Goal: Task Accomplishment & Management: Use online tool/utility

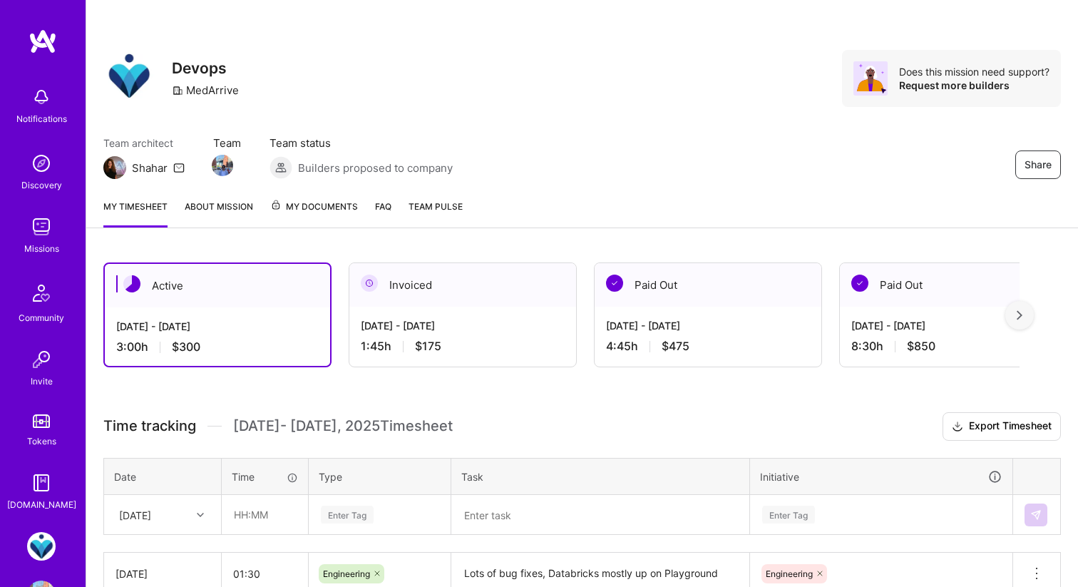
scroll to position [158, 0]
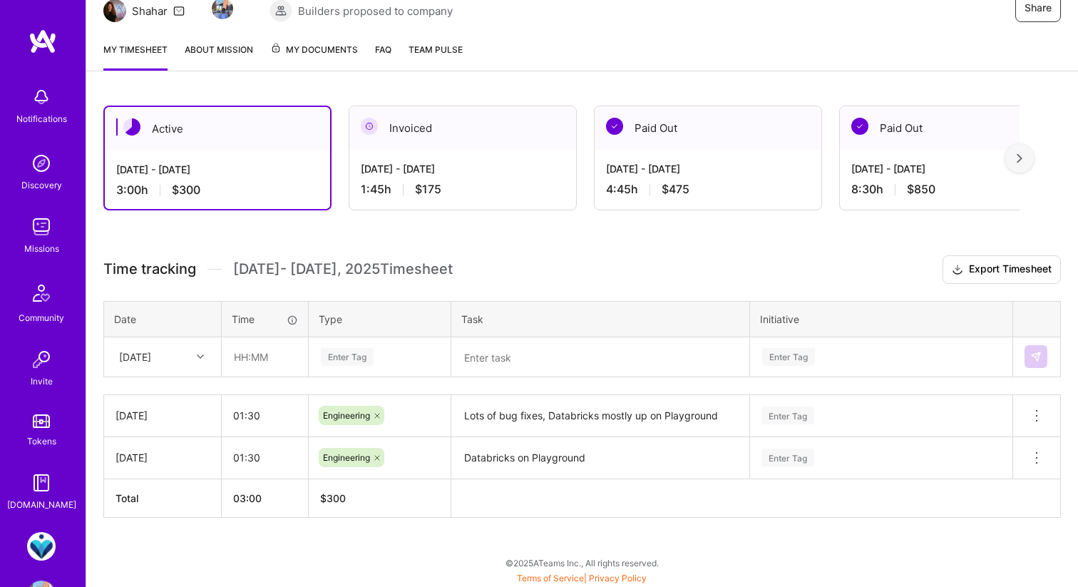
scroll to position [158, 0]
click at [265, 350] on input "text" at bounding box center [264, 357] width 85 height 38
type input "02:30"
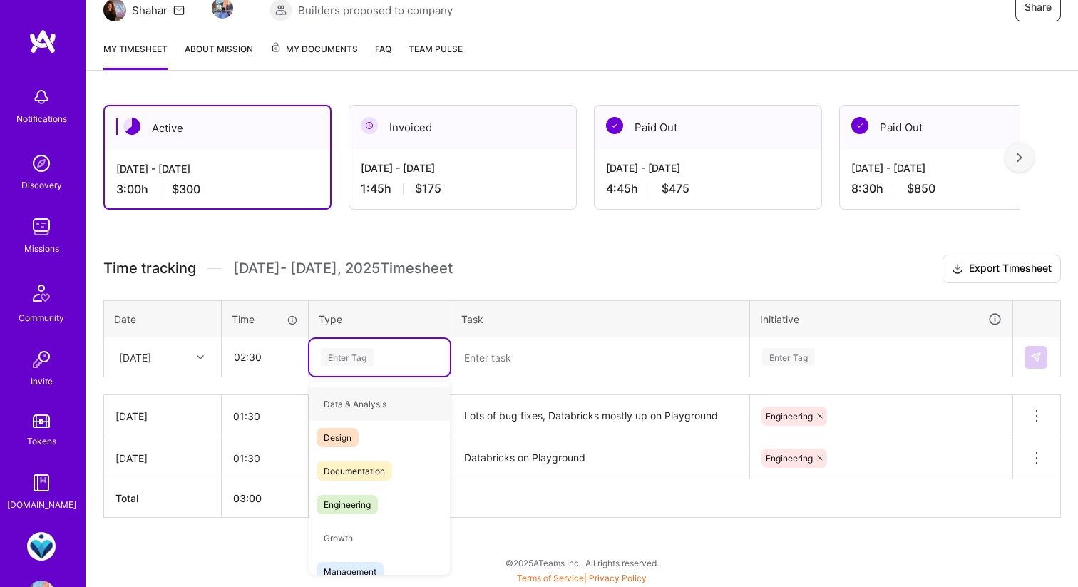
type input "E"
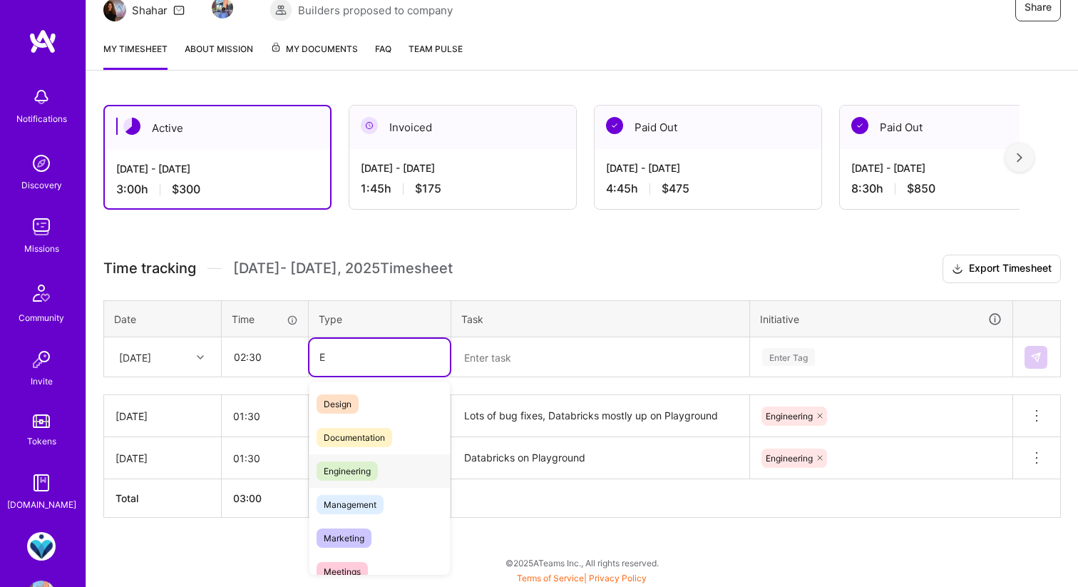
click at [374, 474] on span "Engineering" at bounding box center [347, 470] width 61 height 19
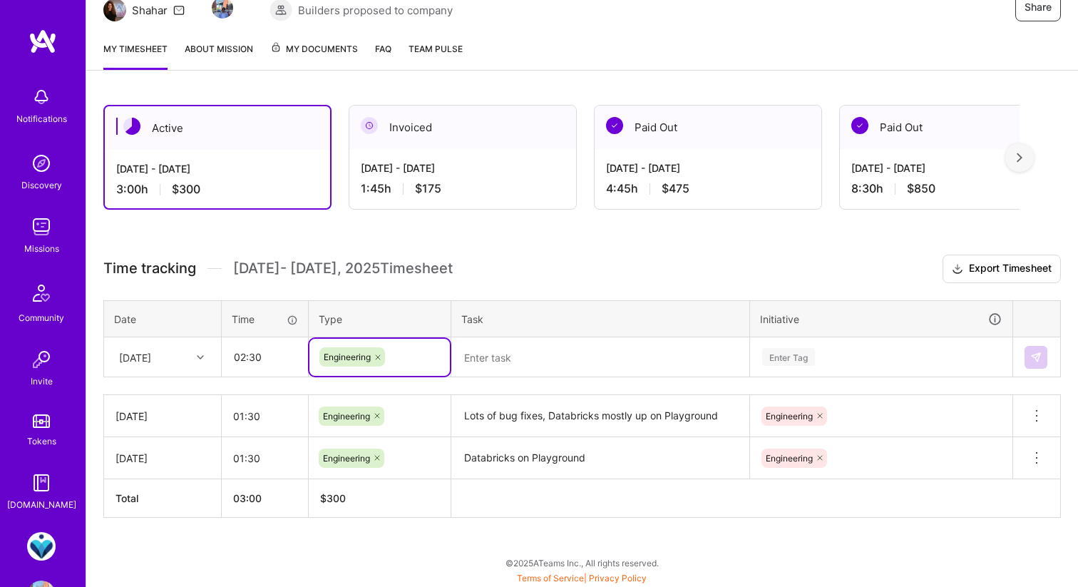
click at [511, 346] on textarea at bounding box center [600, 357] width 295 height 37
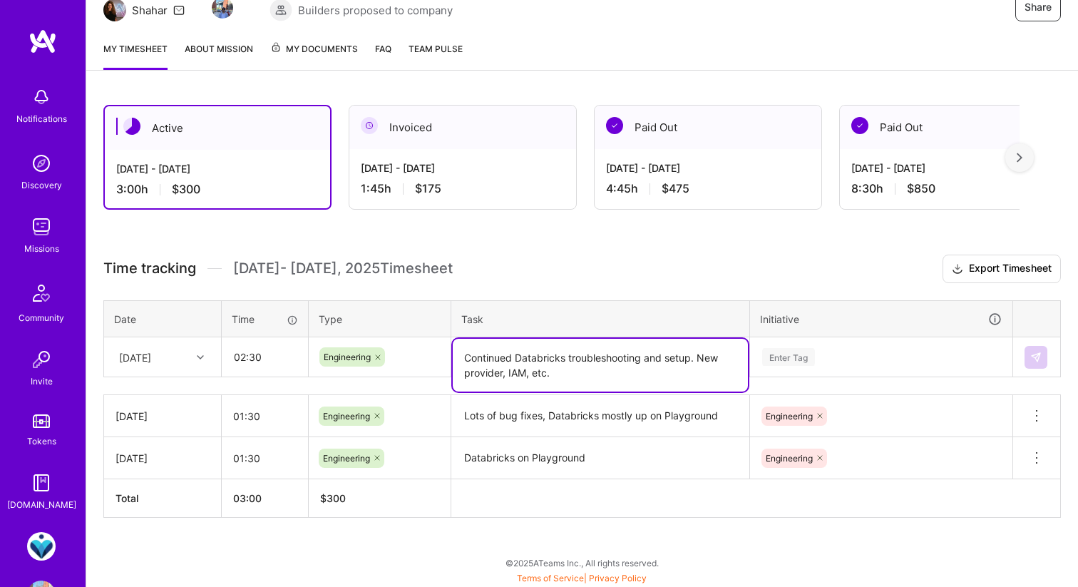
type textarea "Continued Databricks troubleshooting and setup. New provider, IAM, etc."
click at [847, 339] on div "Enter Tag" at bounding box center [881, 357] width 261 height 37
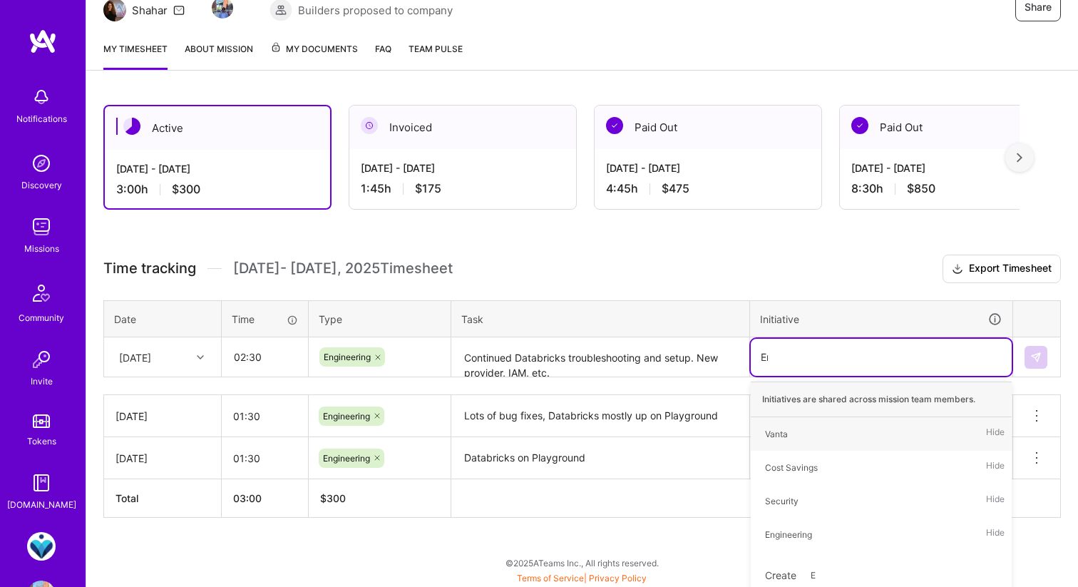
type input "Eng"
click at [794, 437] on div "Engineering" at bounding box center [788, 433] width 47 height 15
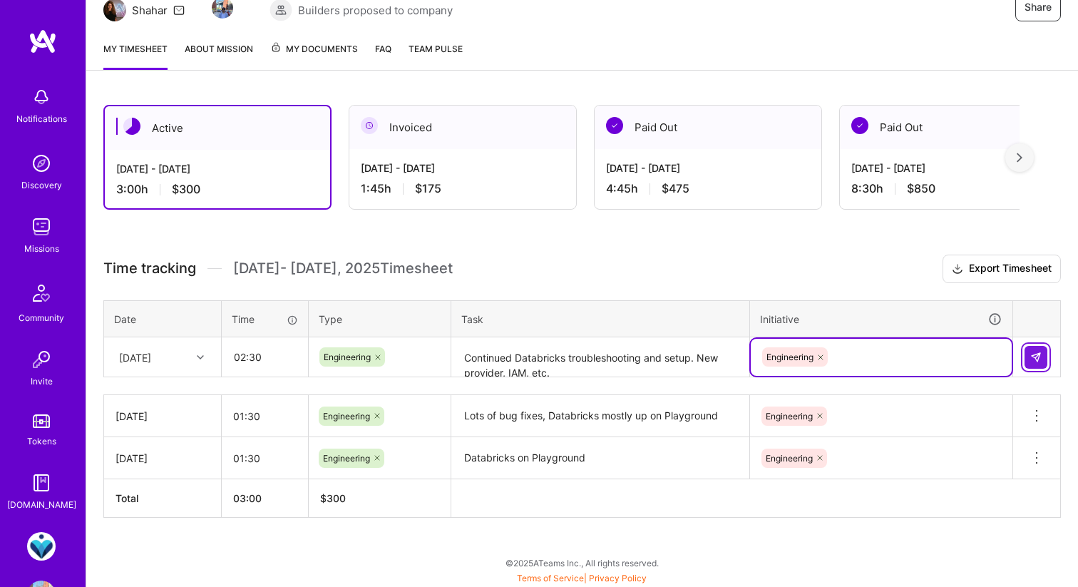
click at [1035, 359] on img at bounding box center [1035, 357] width 11 height 11
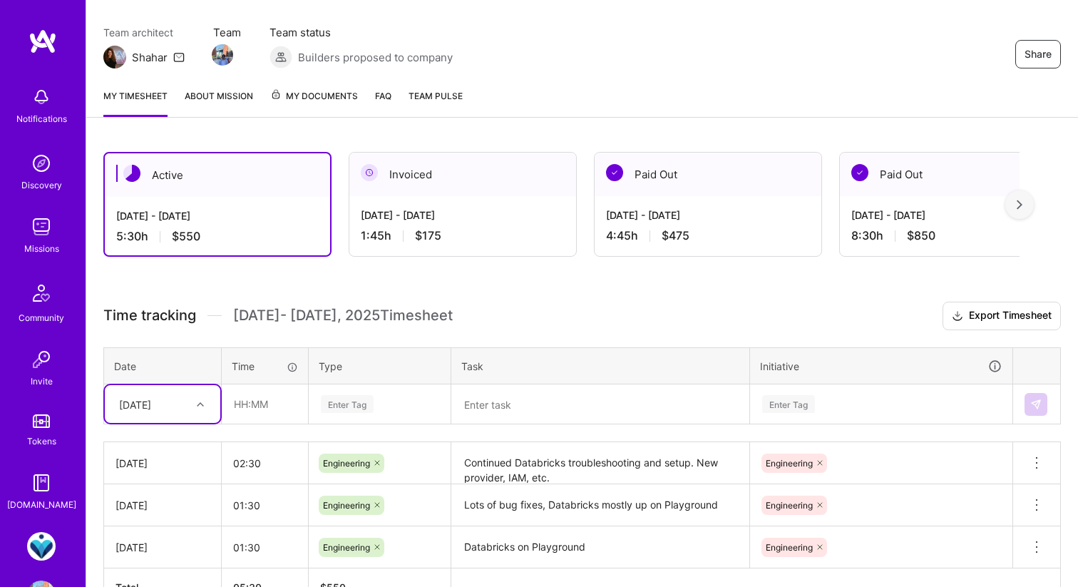
scroll to position [200, 0]
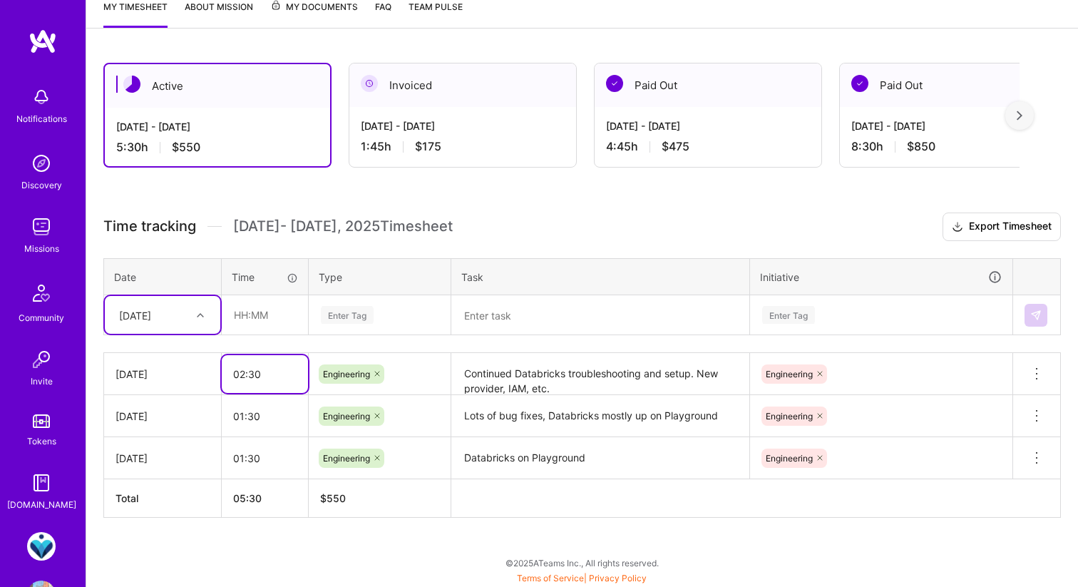
click at [246, 379] on input "02:30" at bounding box center [265, 374] width 86 height 38
click at [277, 379] on input "02:30" at bounding box center [265, 374] width 86 height 38
type input "02:40"
click at [683, 176] on div "Active Sep 16 - Sep 30, 2025 5:30 h $550 Invoiced Sep 1 - Sep 15, 2025 1:45 h $…" at bounding box center [582, 317] width 992 height 542
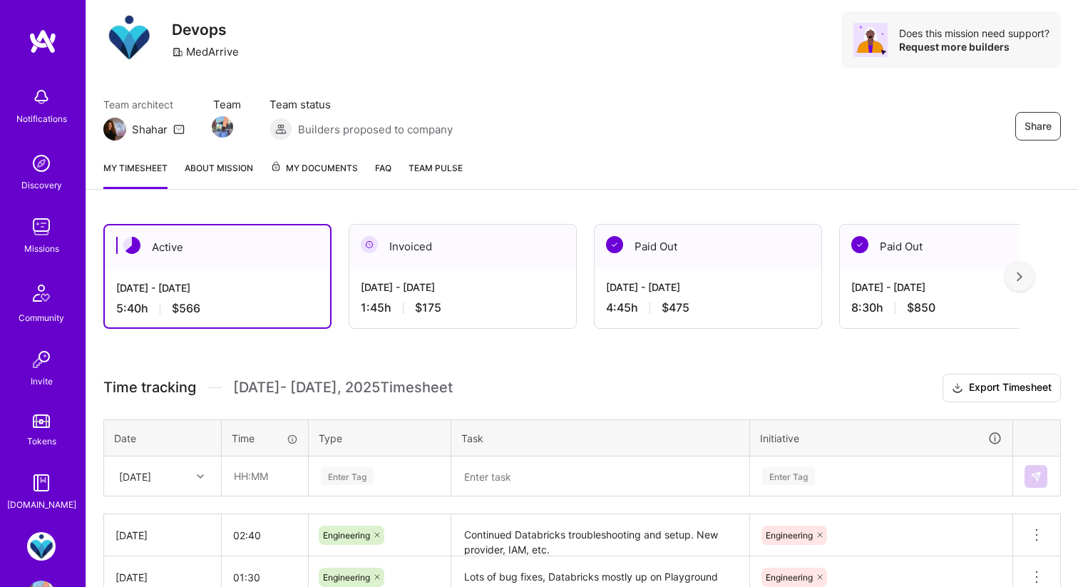
scroll to position [39, 0]
